Goal: Find specific page/section: Find specific page/section

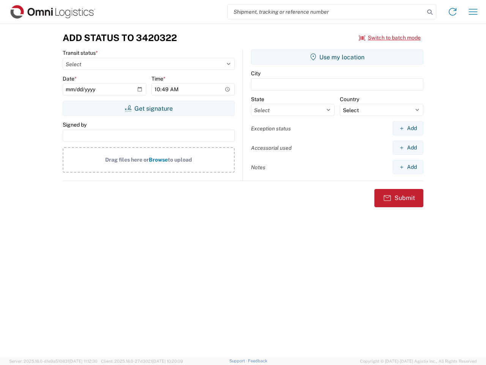
click at [326, 12] on input "search" at bounding box center [326, 12] width 197 height 14
click at [430, 12] on icon at bounding box center [430, 12] width 11 height 11
click at [453, 12] on icon at bounding box center [453, 12] width 12 height 12
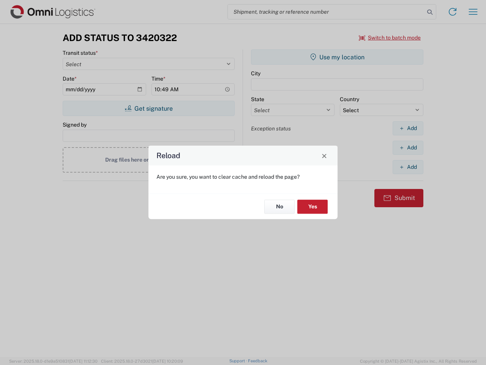
click at [473, 12] on div "Reload Are you sure, you want to clear cache and reload the page? No Yes" at bounding box center [243, 182] width 486 height 365
click at [390, 38] on div "Reload Are you sure, you want to clear cache and reload the page? No Yes" at bounding box center [243, 182] width 486 height 365
click at [149, 108] on div "Reload Are you sure, you want to clear cache and reload the page? No Yes" at bounding box center [243, 182] width 486 height 365
click at [337, 57] on div "Reload Are you sure, you want to clear cache and reload the page? No Yes" at bounding box center [243, 182] width 486 height 365
click at [408, 128] on div "Reload Are you sure, you want to clear cache and reload the page? No Yes" at bounding box center [243, 182] width 486 height 365
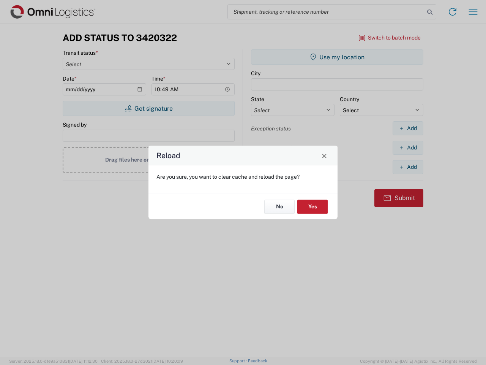
click at [408, 147] on div "Reload Are you sure, you want to clear cache and reload the page? No Yes" at bounding box center [243, 182] width 486 height 365
click at [408, 167] on div "Reload Are you sure, you want to clear cache and reload the page? No Yes" at bounding box center [243, 182] width 486 height 365
